Goal: Navigation & Orientation: Find specific page/section

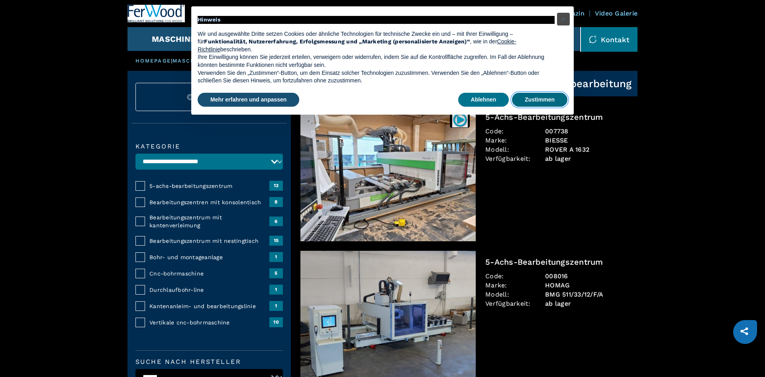
click at [556, 98] on button "Zustimmen" at bounding box center [539, 100] width 55 height 14
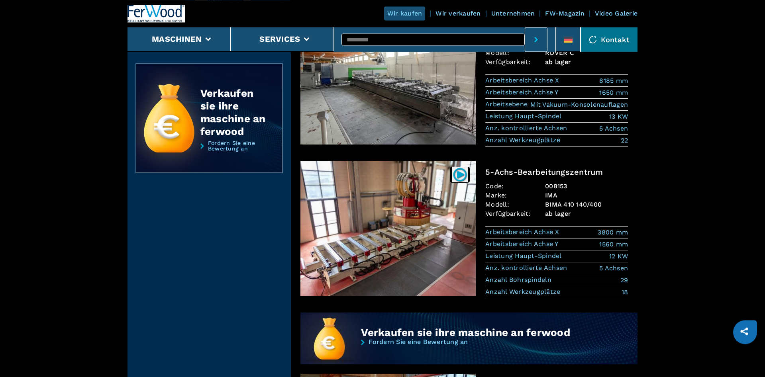
scroll to position [325, 0]
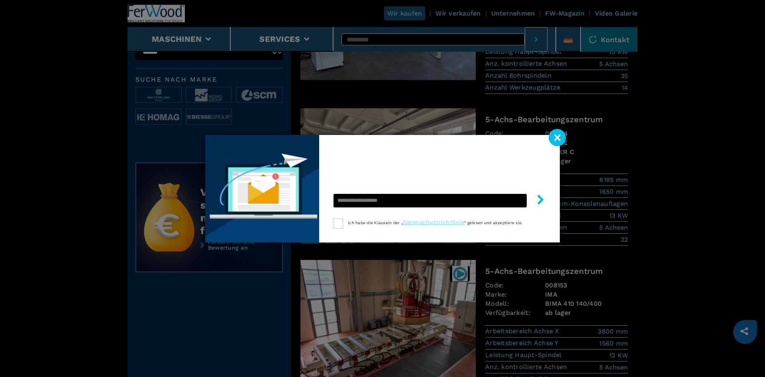
click at [560, 137] on image at bounding box center [556, 137] width 17 height 17
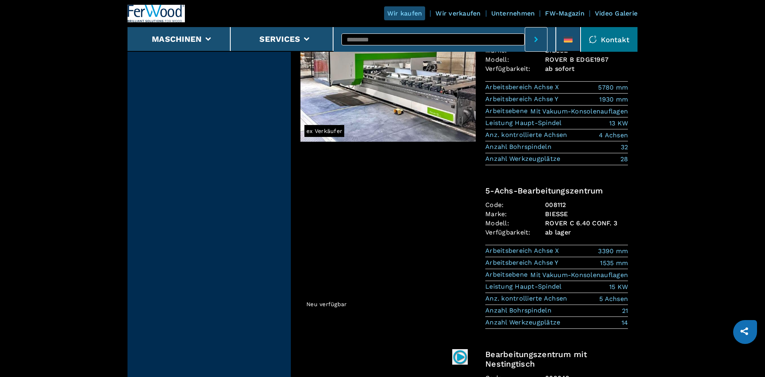
scroll to position [1869, 0]
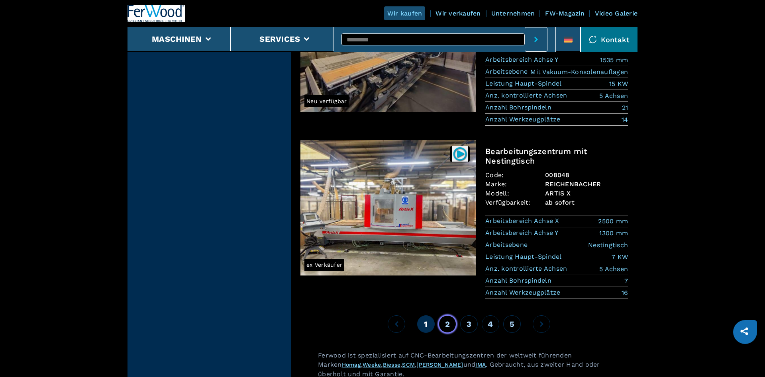
click at [442, 315] on button "2" at bounding box center [447, 324] width 18 height 18
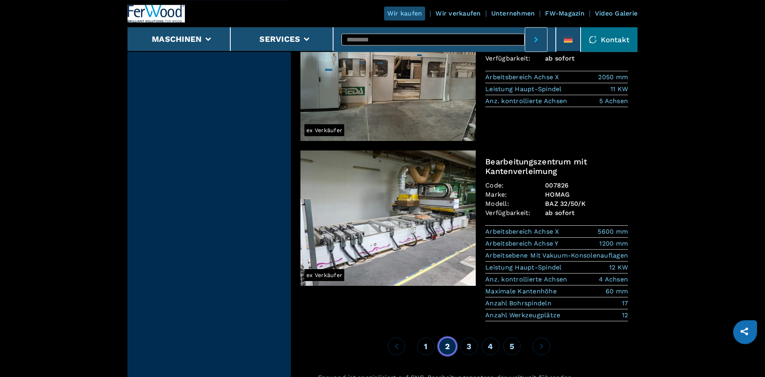
scroll to position [1990, 0]
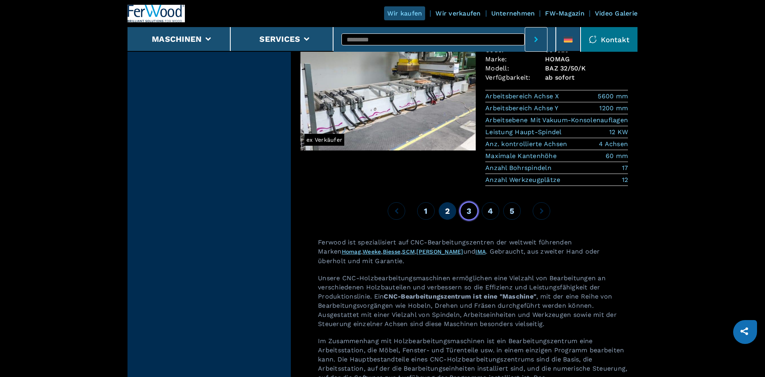
click at [468, 206] on span "3" at bounding box center [468, 211] width 5 height 10
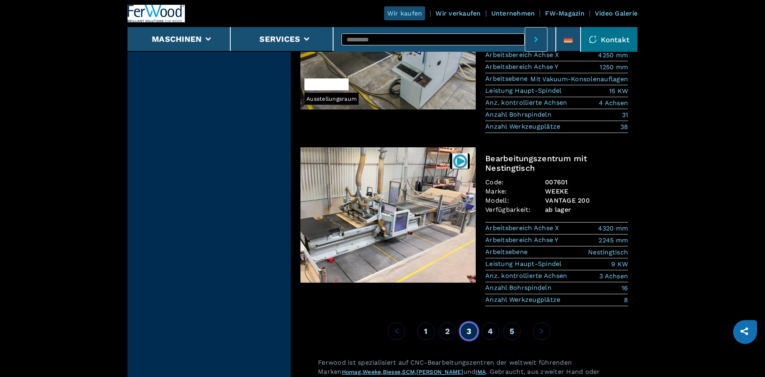
scroll to position [1909, 0]
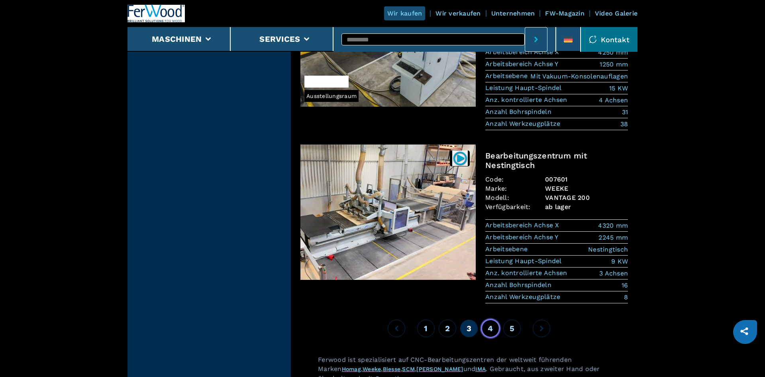
click at [491, 324] on span "4" at bounding box center [489, 329] width 5 height 10
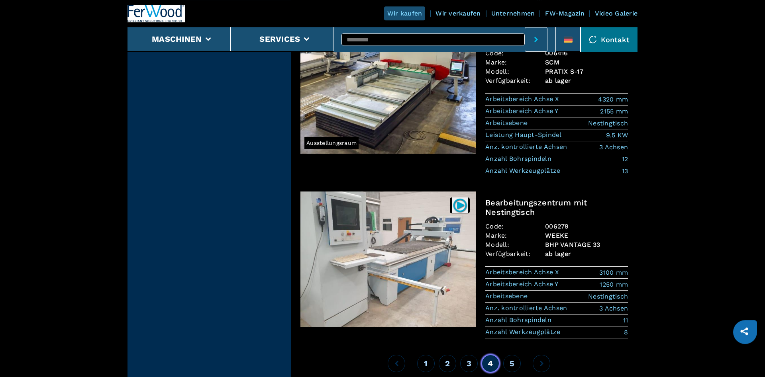
scroll to position [1885, 0]
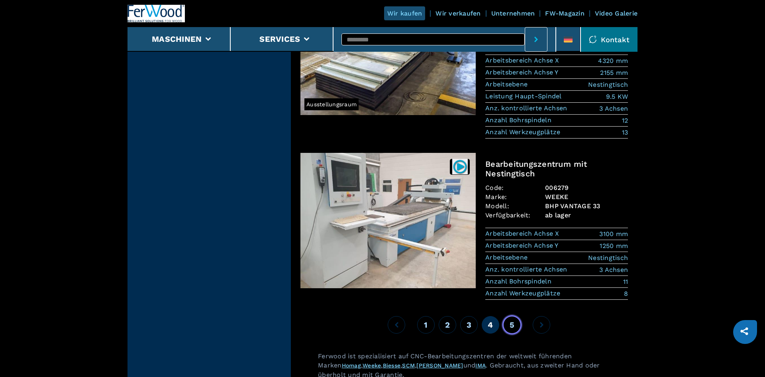
click at [512, 320] on span "5" at bounding box center [511, 325] width 5 height 10
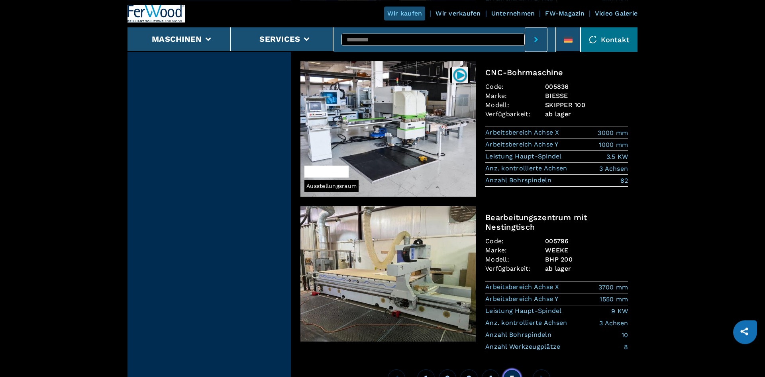
scroll to position [1828, 0]
